Goal: Task Accomplishment & Management: Use online tool/utility

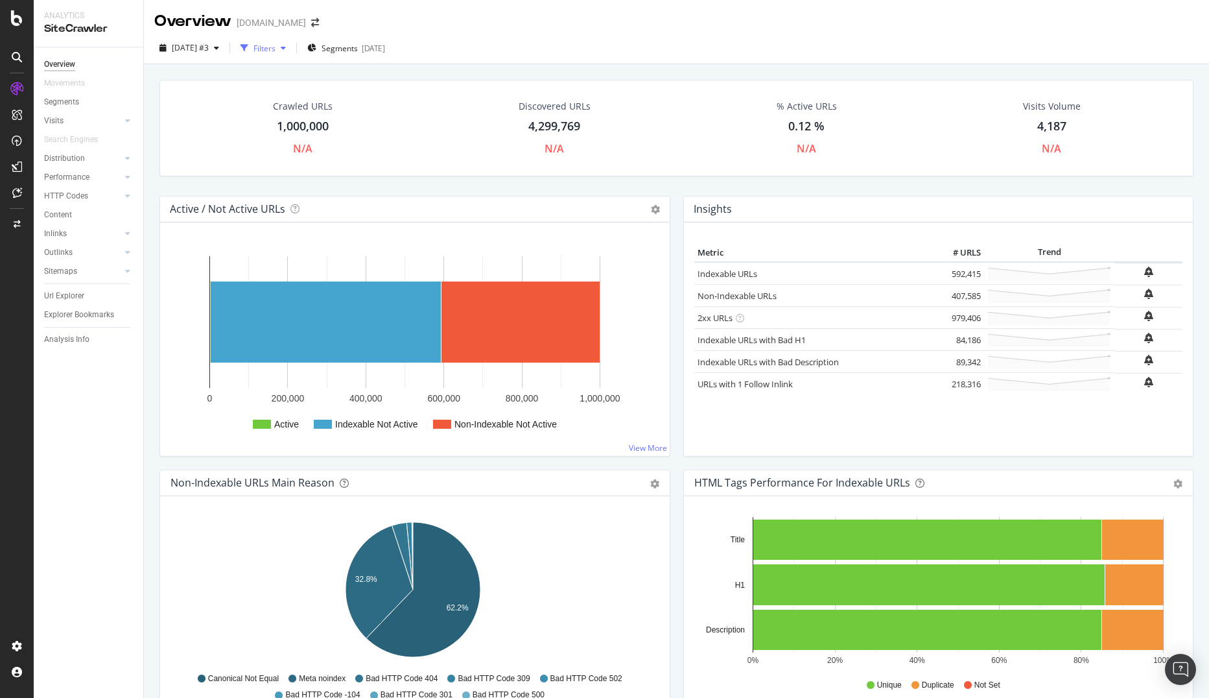
click at [276, 46] on div "Filters" at bounding box center [264, 48] width 22 height 11
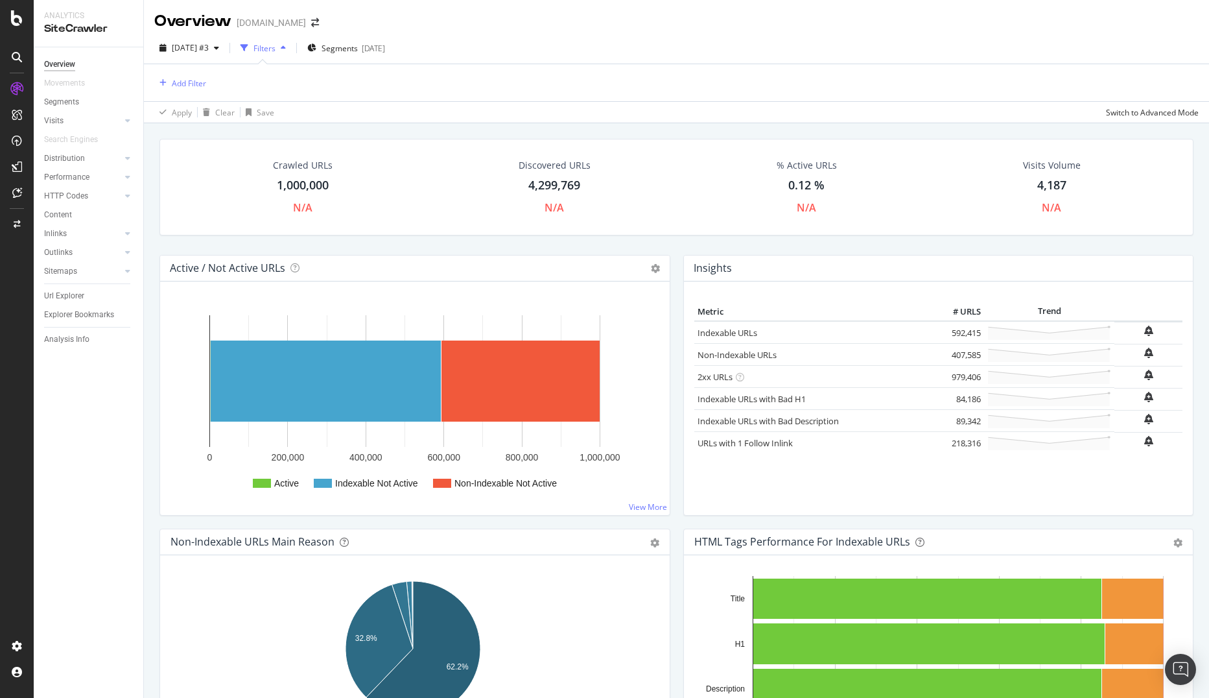
click at [286, 48] on icon "button" at bounding box center [283, 48] width 5 height 8
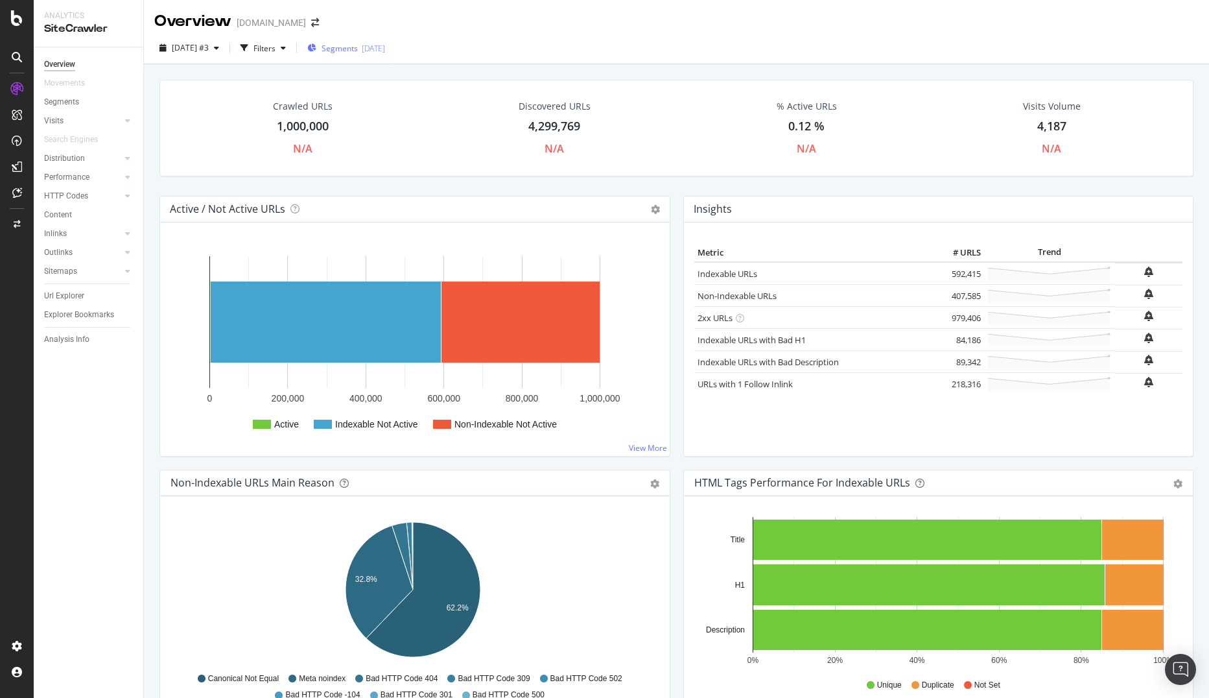
click at [354, 47] on span "Segments" at bounding box center [340, 48] width 36 height 11
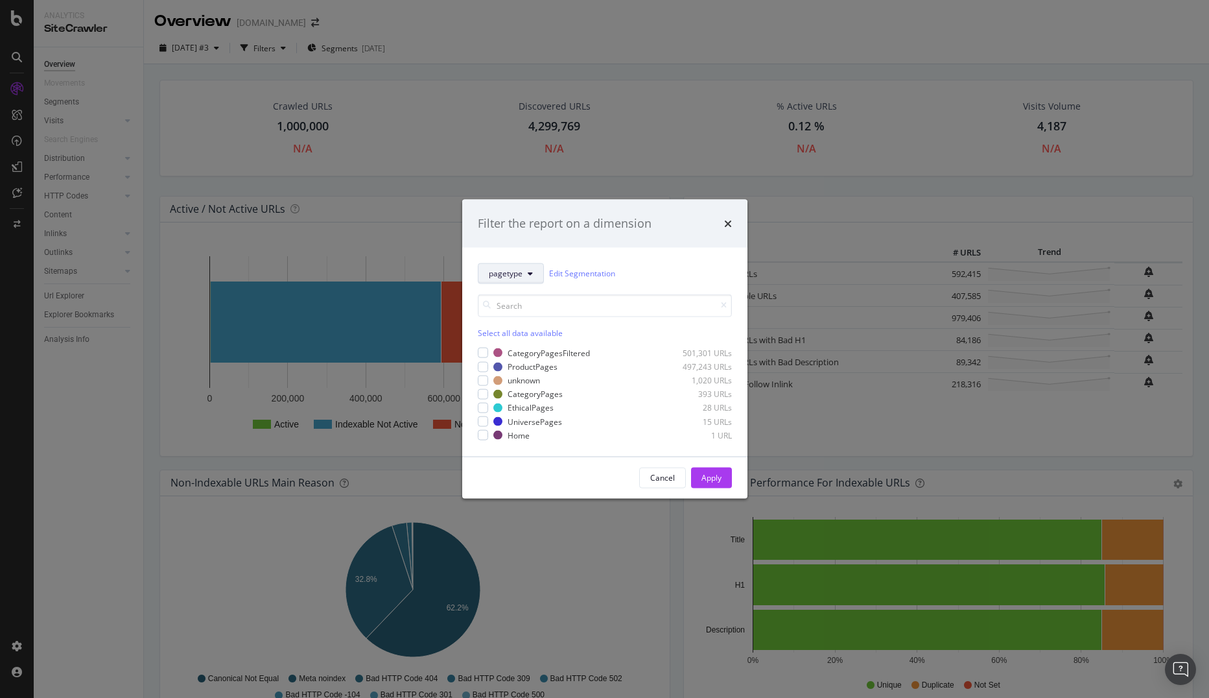
click at [529, 278] on button "pagetype" at bounding box center [511, 273] width 66 height 21
click at [531, 322] on span "pagetype" at bounding box center [531, 320] width 84 height 12
click at [502, 275] on span "pagetype" at bounding box center [506, 273] width 34 height 11
click at [517, 320] on span "pagetype" at bounding box center [531, 320] width 84 height 12
click at [505, 277] on span "pagetype" at bounding box center [506, 273] width 34 height 11
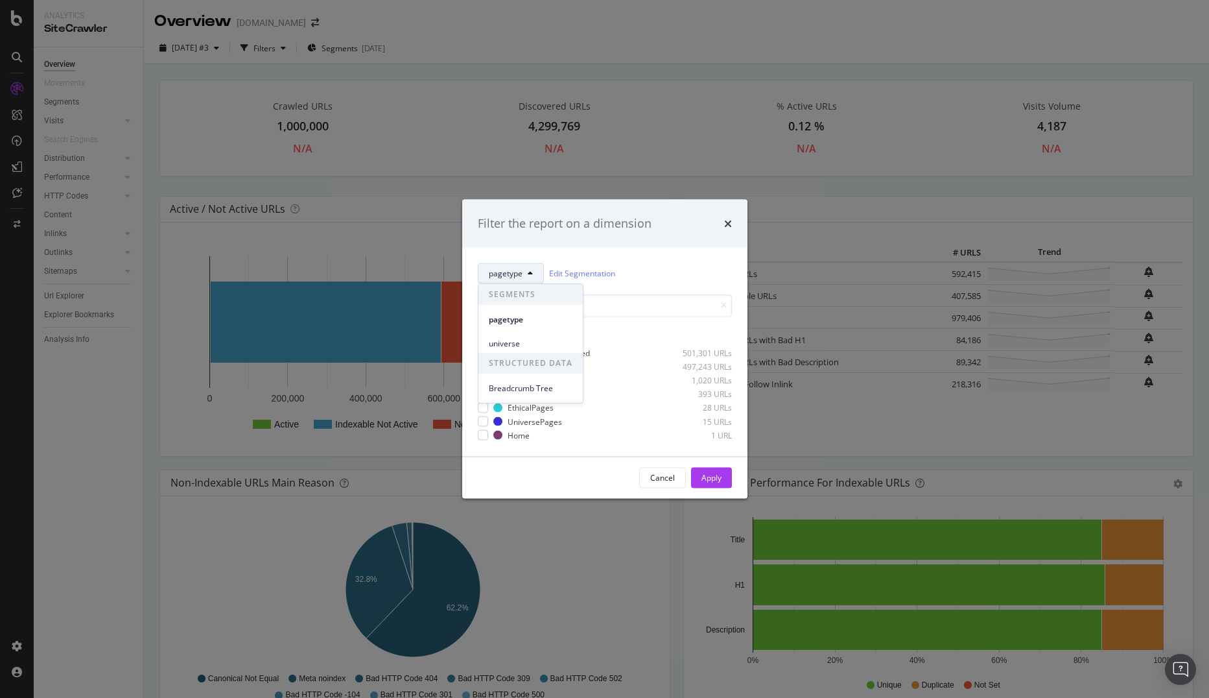
click at [668, 255] on div "pagetype Edit Segmentation Select all data available CategoryPagesFiltered 501,…" at bounding box center [604, 351] width 285 height 209
click at [486, 365] on div "modal" at bounding box center [483, 366] width 10 height 10
drag, startPoint x: 698, startPoint y: 478, endPoint x: 638, endPoint y: 315, distance: 173.9
click at [698, 479] on button "Apply" at bounding box center [711, 477] width 41 height 21
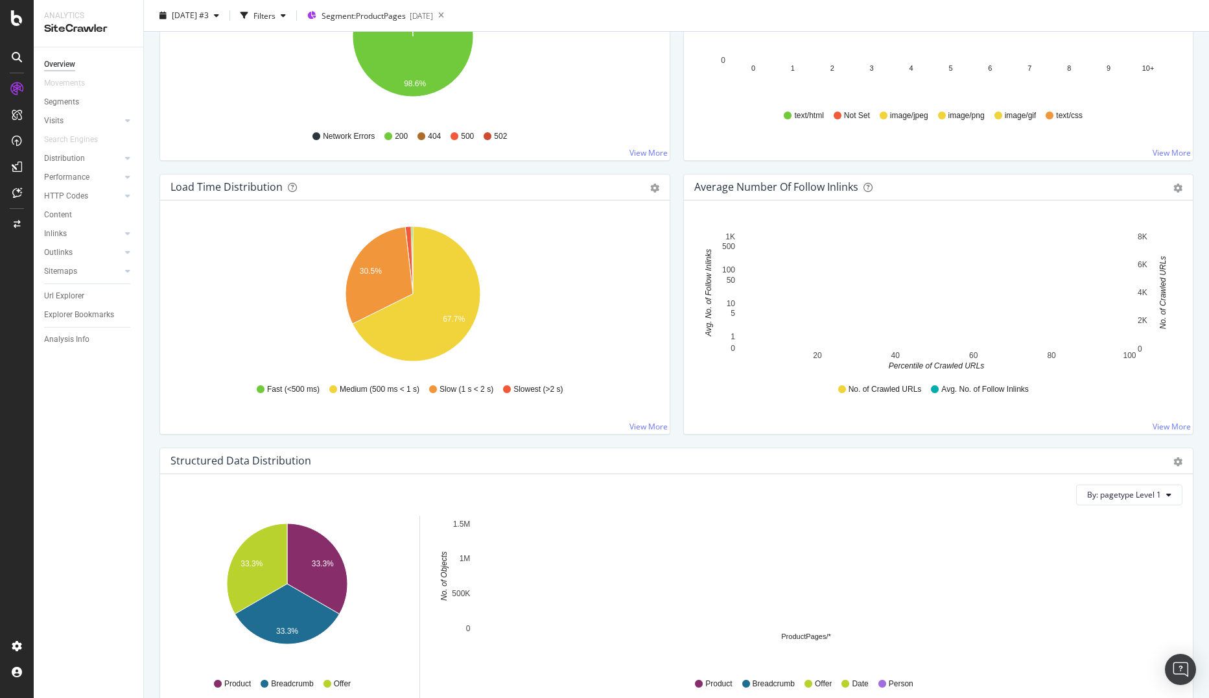
scroll to position [1102, 0]
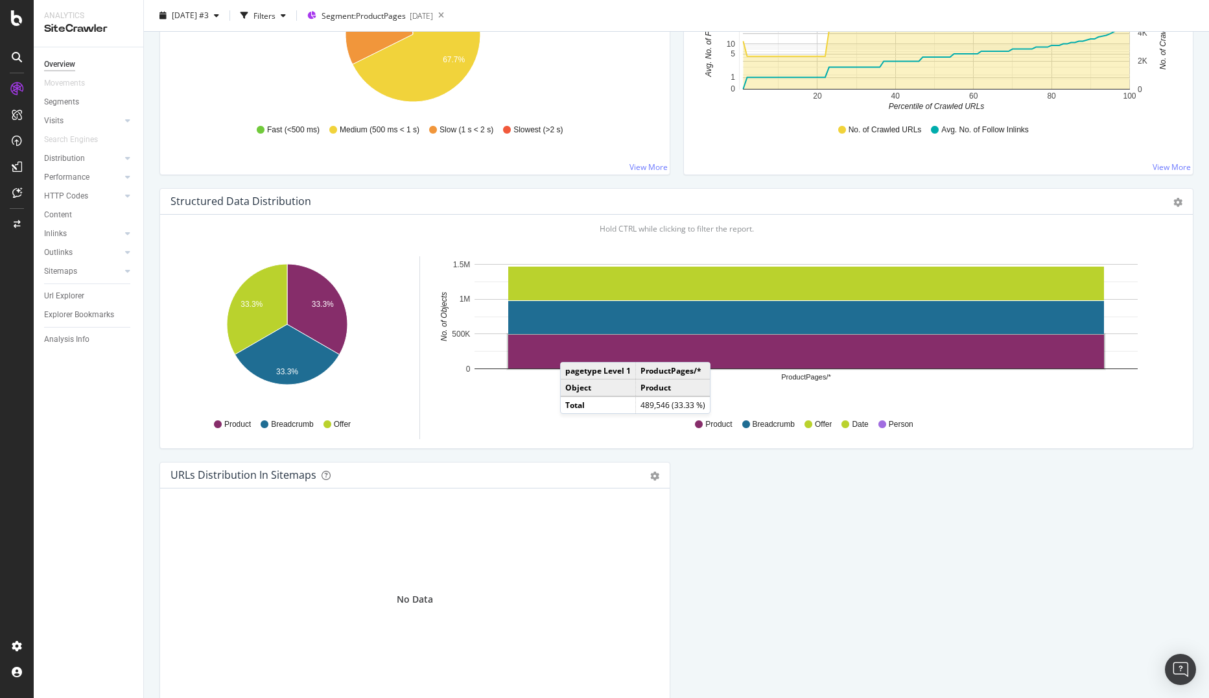
click at [573, 349] on rect "A chart." at bounding box center [806, 352] width 596 height 34
